Goal: Task Accomplishment & Management: Use online tool/utility

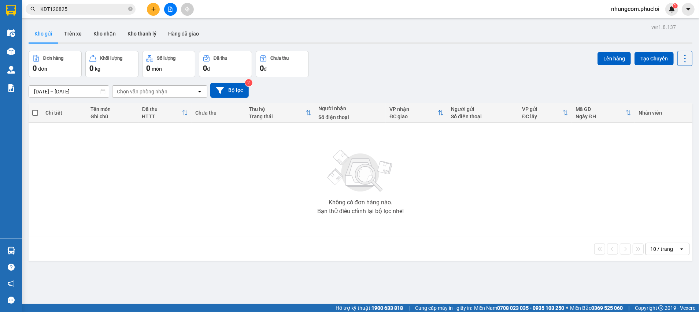
click at [170, 10] on icon "file-add" at bounding box center [170, 9] width 5 height 5
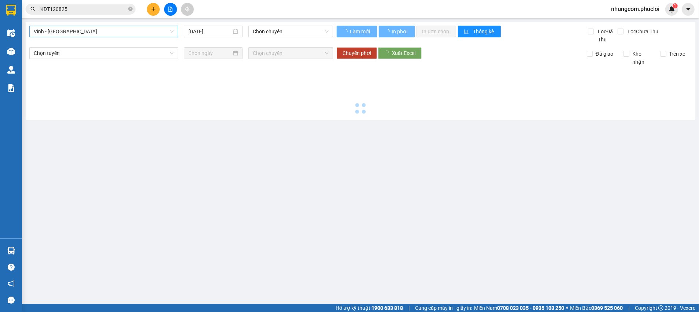
click at [88, 33] on span "Vinh - [GEOGRAPHIC_DATA]" at bounding box center [104, 31] width 140 height 11
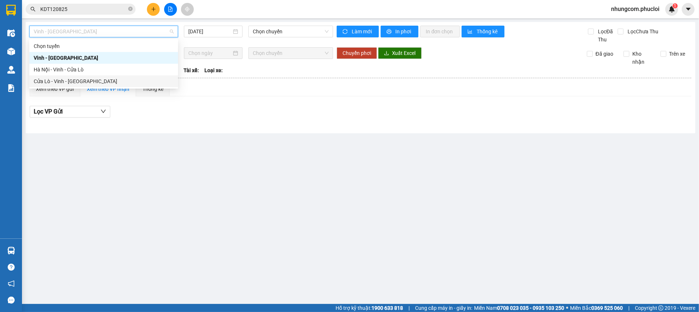
click at [66, 79] on div "Cửa Lò - Vinh - [GEOGRAPHIC_DATA]" at bounding box center [104, 81] width 140 height 8
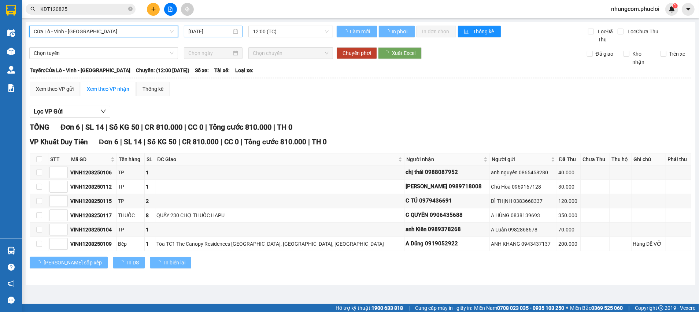
click at [221, 34] on input "[DATE]" at bounding box center [209, 31] width 43 height 8
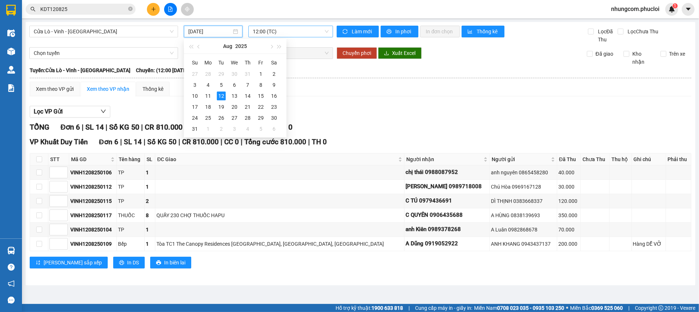
click at [258, 30] on span "12:00 (TC)" at bounding box center [290, 31] width 75 height 11
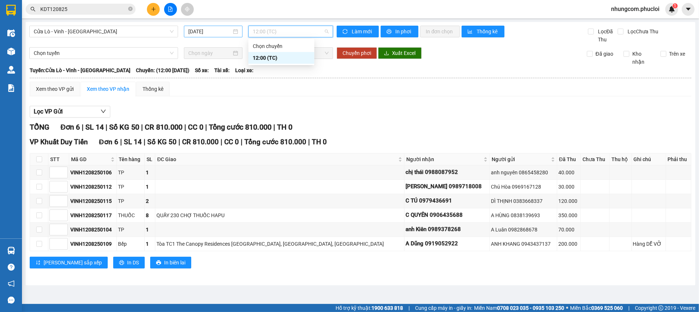
click at [207, 34] on input "[DATE]" at bounding box center [209, 31] width 43 height 8
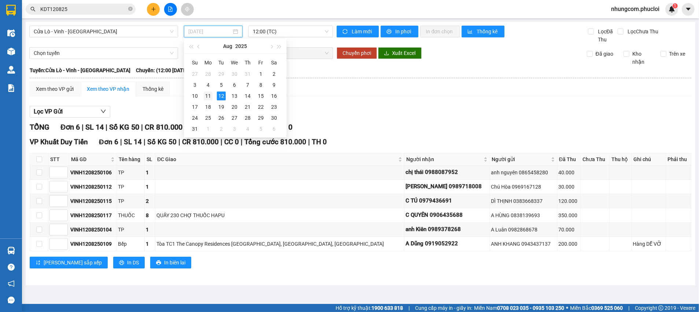
click at [209, 92] on div "11" at bounding box center [208, 96] width 9 height 9
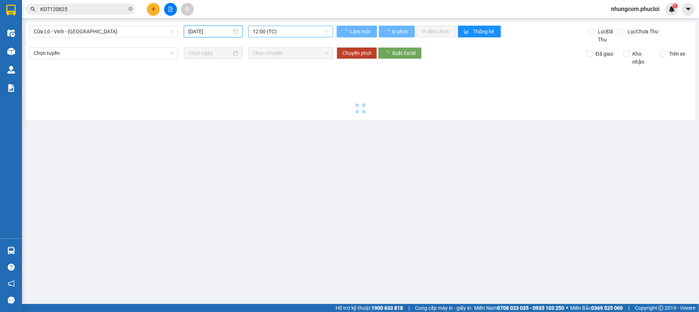
click at [264, 35] on span "12:00 (TC)" at bounding box center [290, 31] width 75 height 11
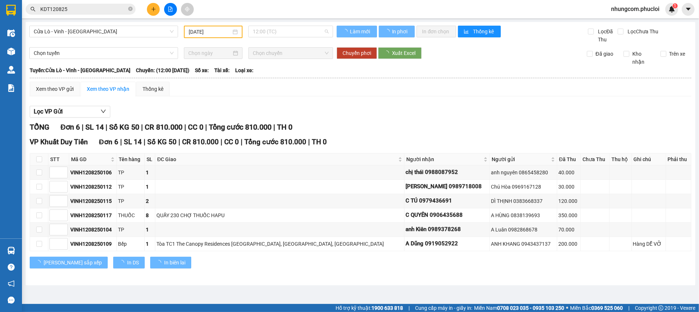
type input "[DATE]"
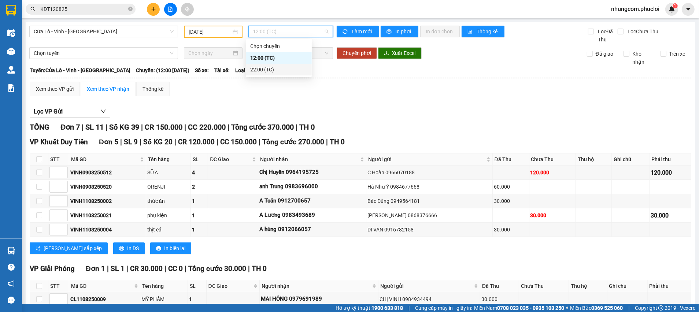
click at [253, 71] on div "22:00 (TC)" at bounding box center [278, 70] width 57 height 8
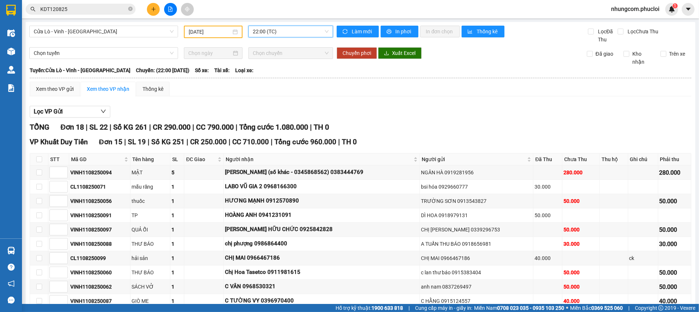
drag, startPoint x: 391, startPoint y: 106, endPoint x: 223, endPoint y: 135, distance: 170.5
click at [391, 107] on div "Lọc VP Gửi" at bounding box center [360, 112] width 661 height 12
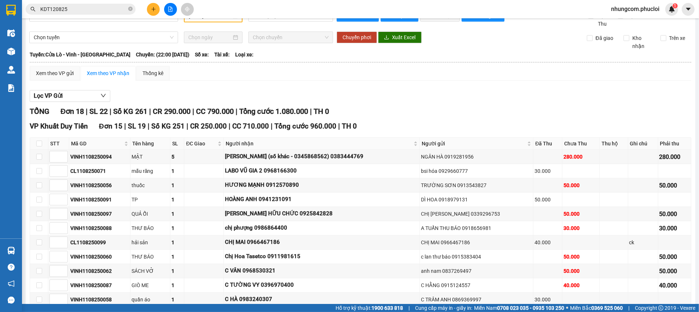
scroll to position [55, 0]
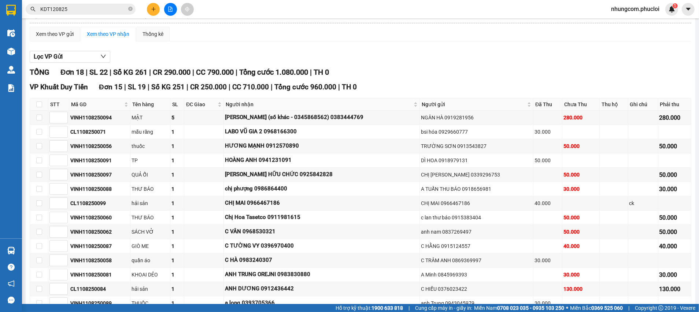
click at [373, 62] on div "Lọc VP Gửi" at bounding box center [360, 57] width 661 height 12
drag, startPoint x: 48, startPoint y: 40, endPoint x: 299, endPoint y: 64, distance: 252.7
click at [48, 40] on div "Xem theo VP gửi" at bounding box center [55, 34] width 50 height 15
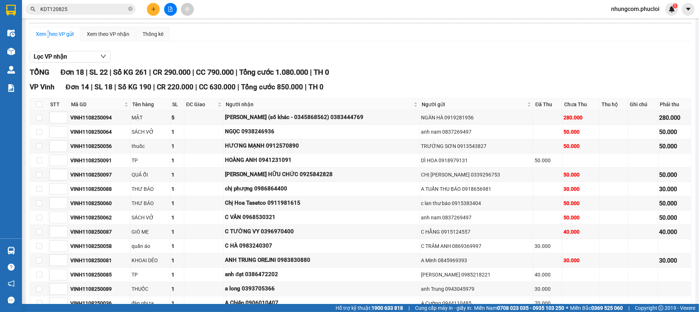
click at [395, 62] on div "Lọc VP nhận" at bounding box center [360, 57] width 661 height 12
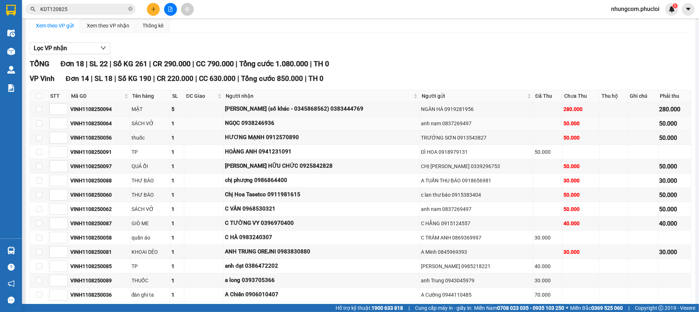
scroll to position [46, 0]
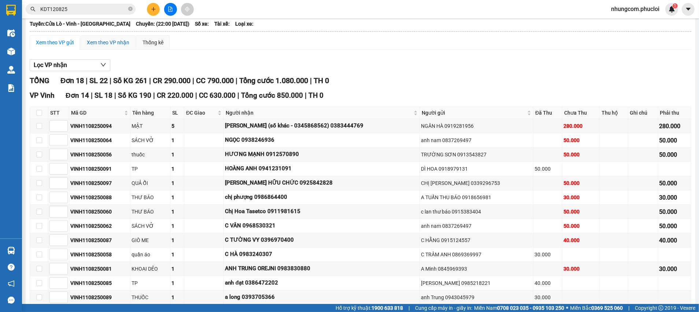
click at [91, 43] on div "Xem theo VP nhận" at bounding box center [108, 42] width 42 height 8
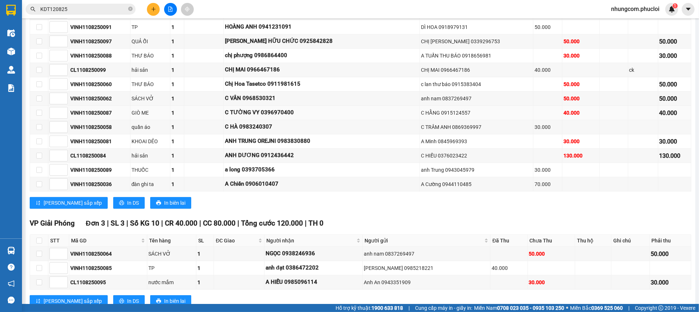
scroll to position [211, 0]
